Goal: Find contact information: Find contact information

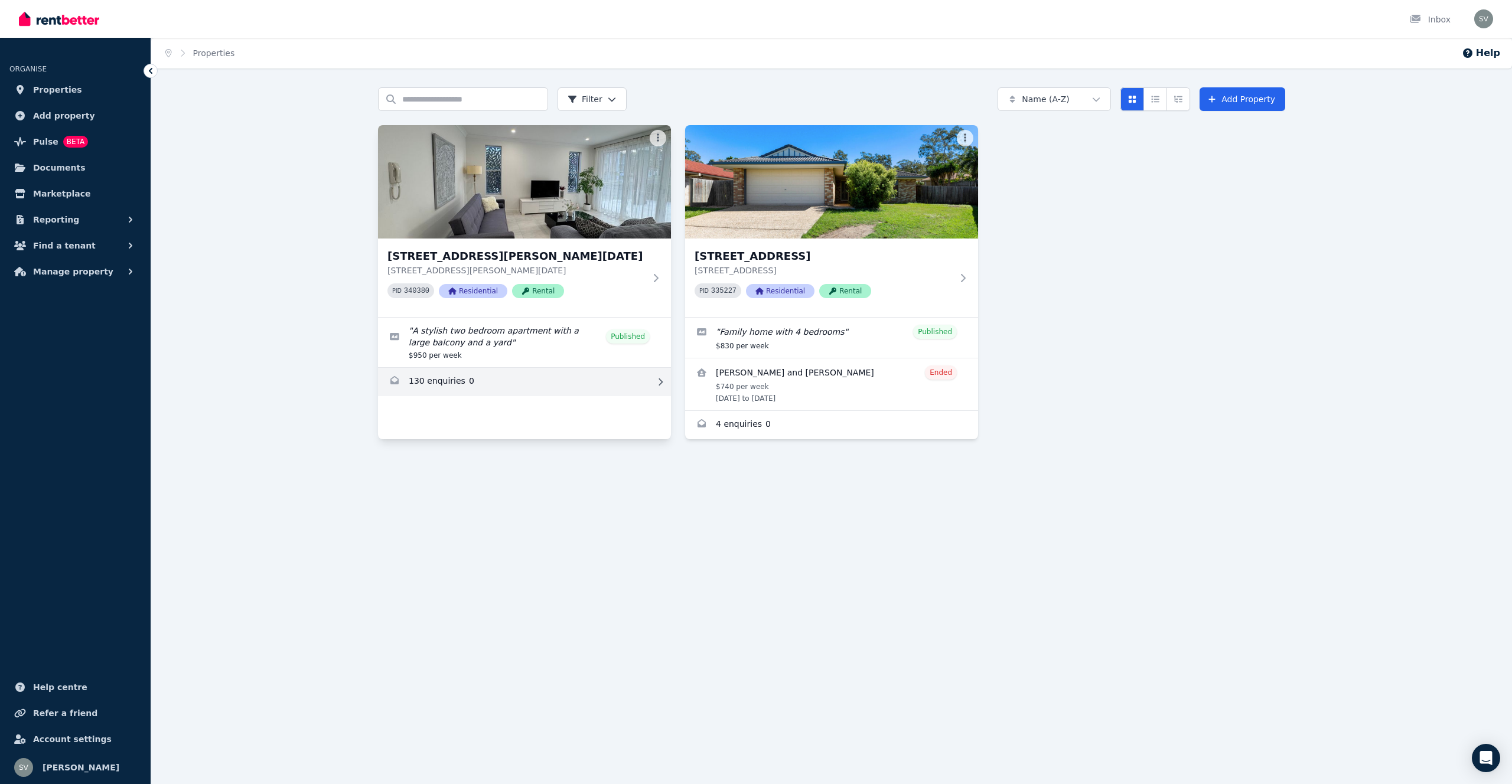
click at [454, 383] on link "Enquiries for 1/50 Depper Street, St Lucia" at bounding box center [524, 382] width 293 height 29
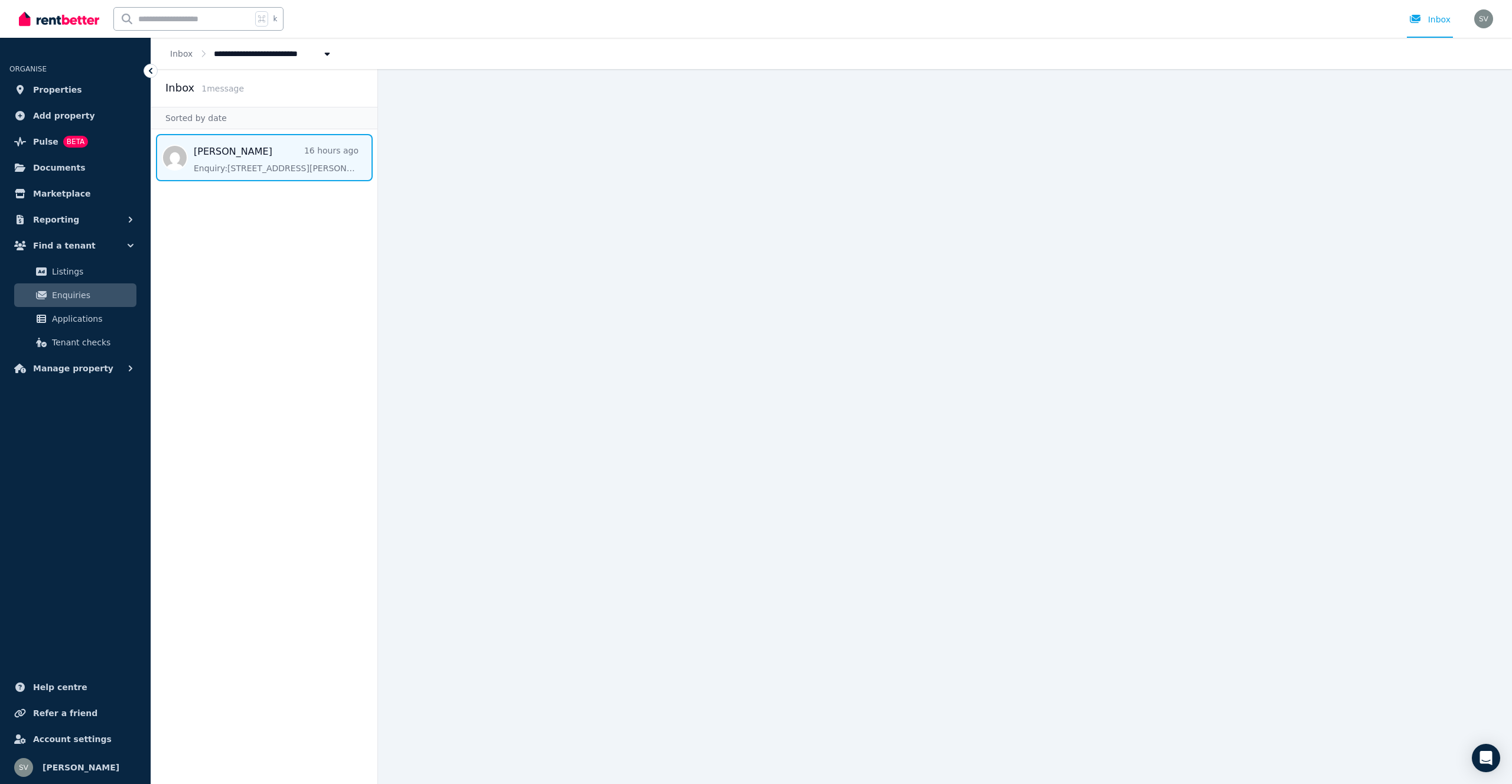
click at [283, 161] on span "Message list" at bounding box center [264, 157] width 226 height 47
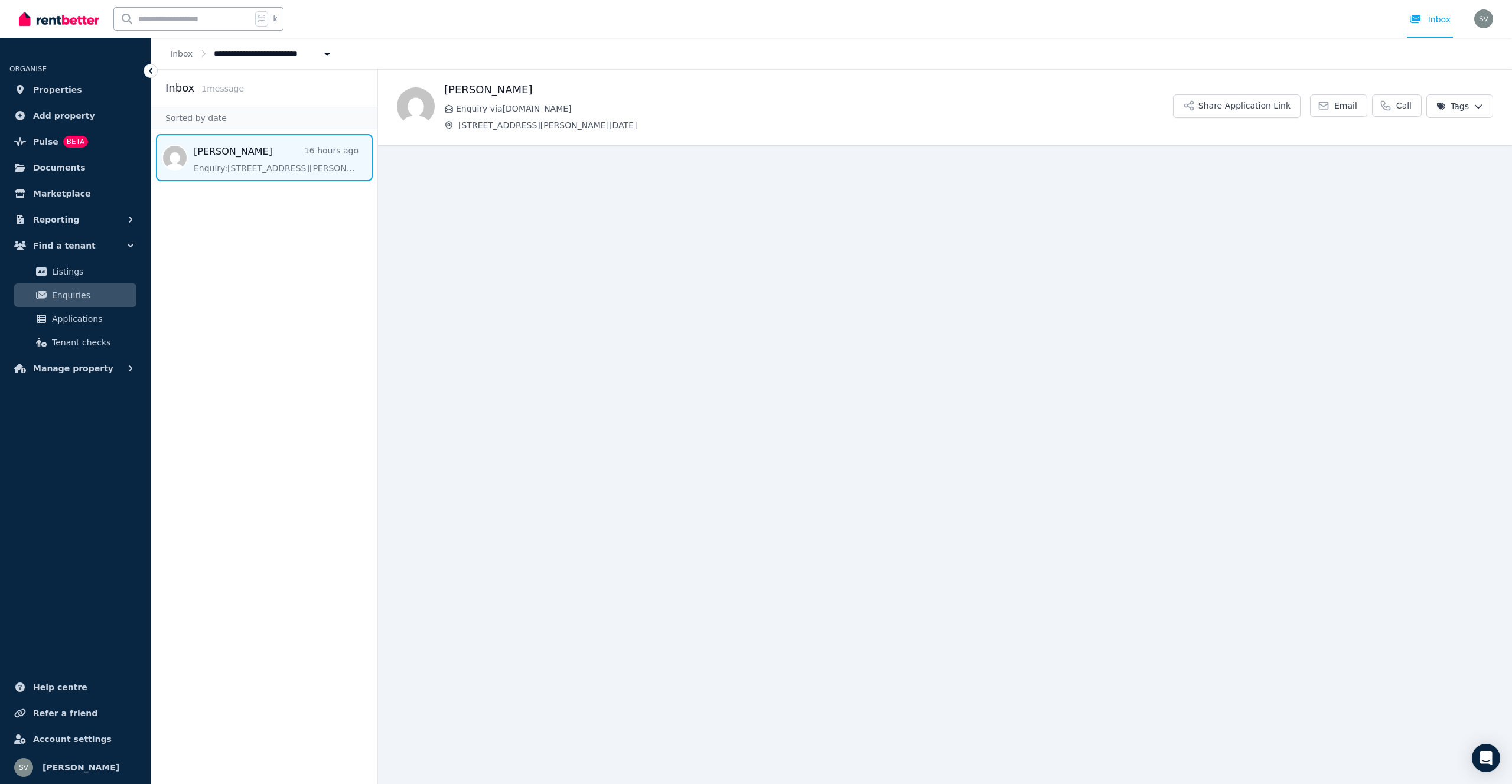
click at [525, 129] on span "[STREET_ADDRESS][PERSON_NAME][DATE]" at bounding box center [815, 125] width 715 height 12
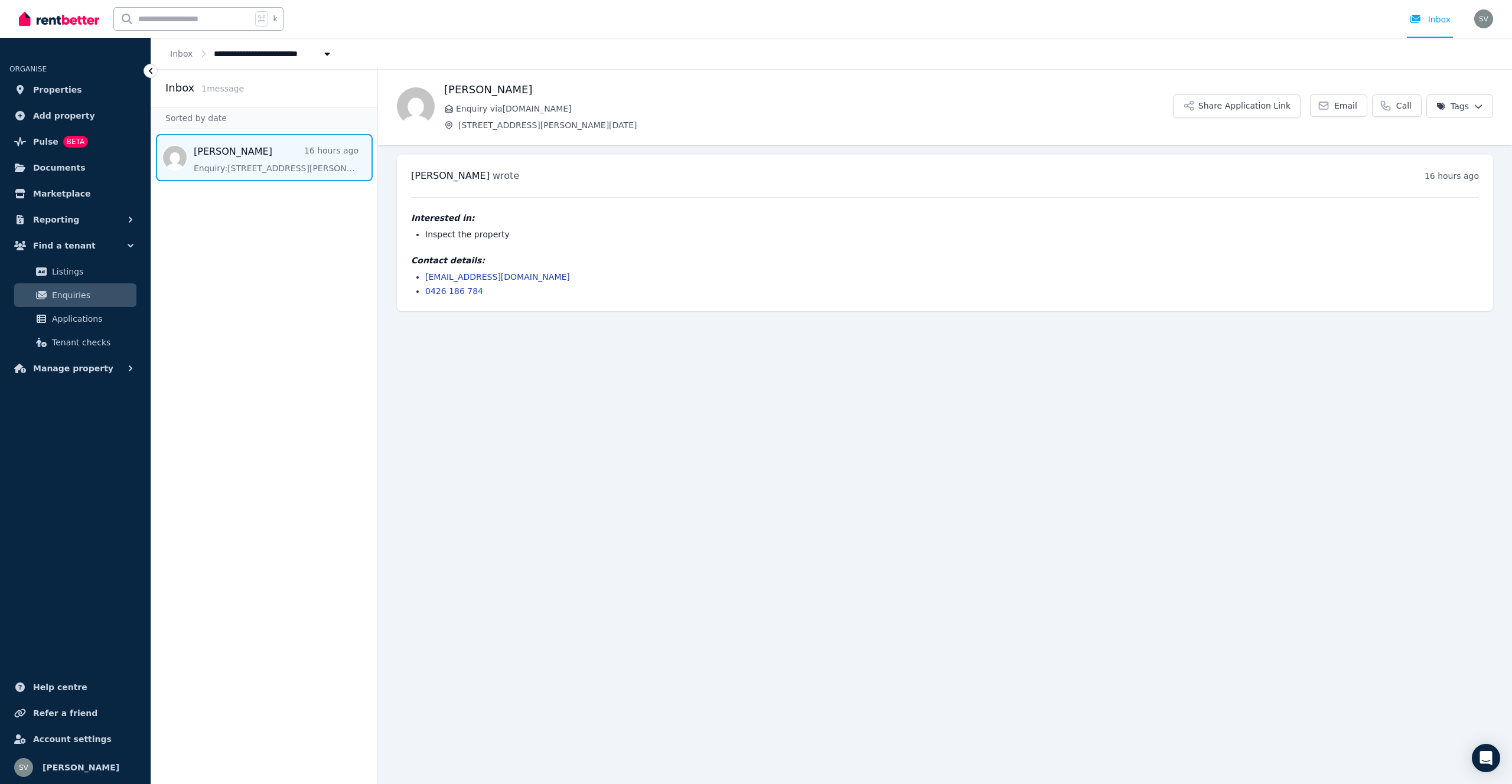
click at [456, 277] on link "[EMAIL_ADDRESS][DOMAIN_NAME]" at bounding box center [497, 276] width 145 height 9
drag, startPoint x: 424, startPoint y: 276, endPoint x: 510, endPoint y: 276, distance: 86.0
click at [530, 280] on ul "manasvi0002@gmail.com 0426 186 784" at bounding box center [945, 284] width 1068 height 26
copy link "[EMAIL_ADDRESS][DOMAIN_NAME]"
